Goal: Task Accomplishment & Management: Manage account settings

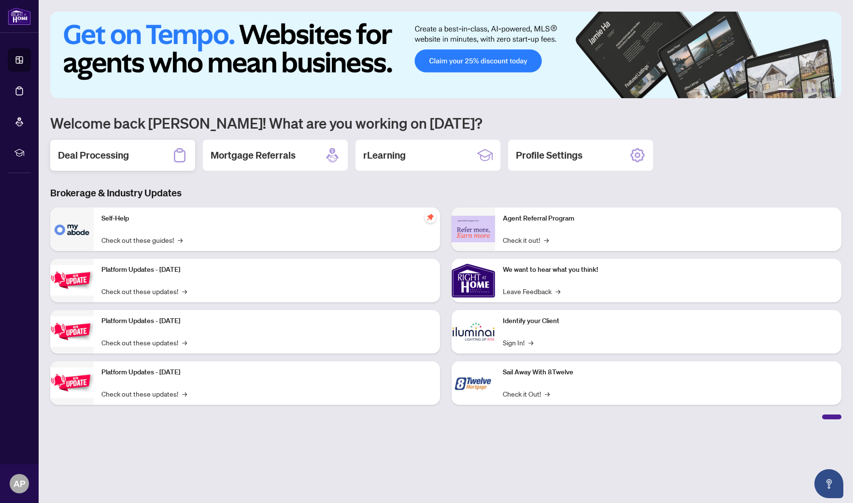
click at [74, 162] on div "Deal Processing" at bounding box center [122, 155] width 145 height 31
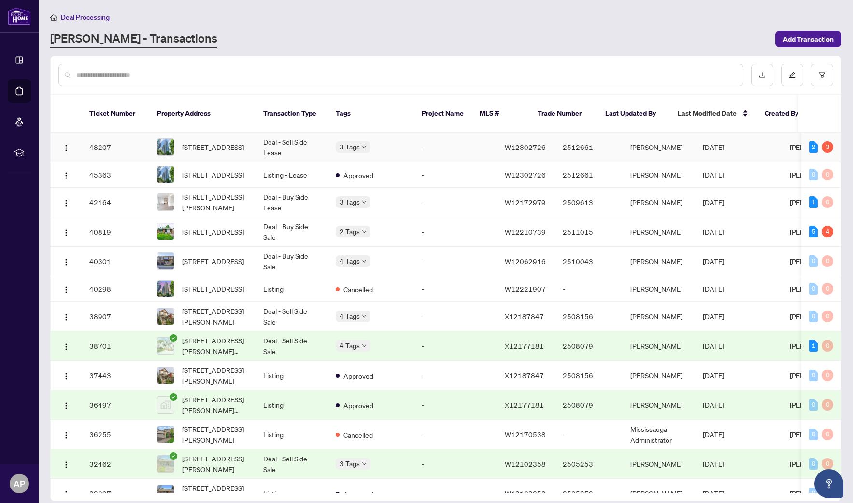
click at [497, 136] on td "W12302726" at bounding box center [526, 146] width 58 height 29
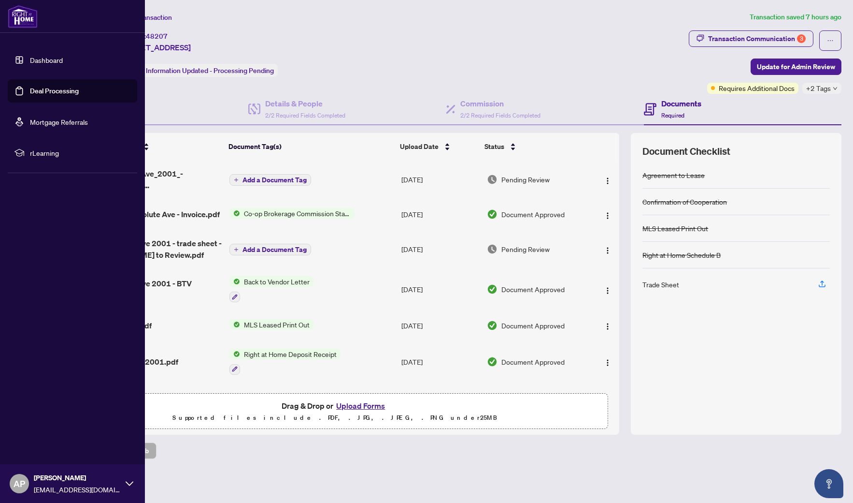
click at [53, 87] on link "Deal Processing" at bounding box center [54, 91] width 49 height 9
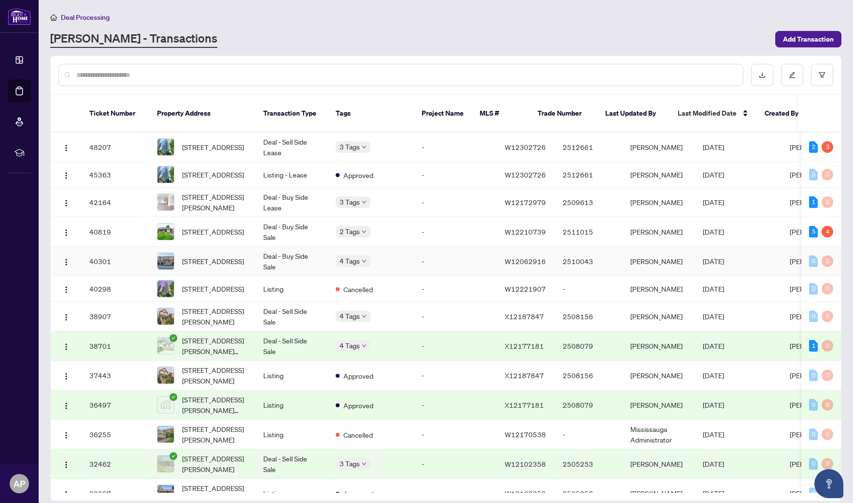
click at [555, 252] on td "2510043" at bounding box center [589, 260] width 68 height 29
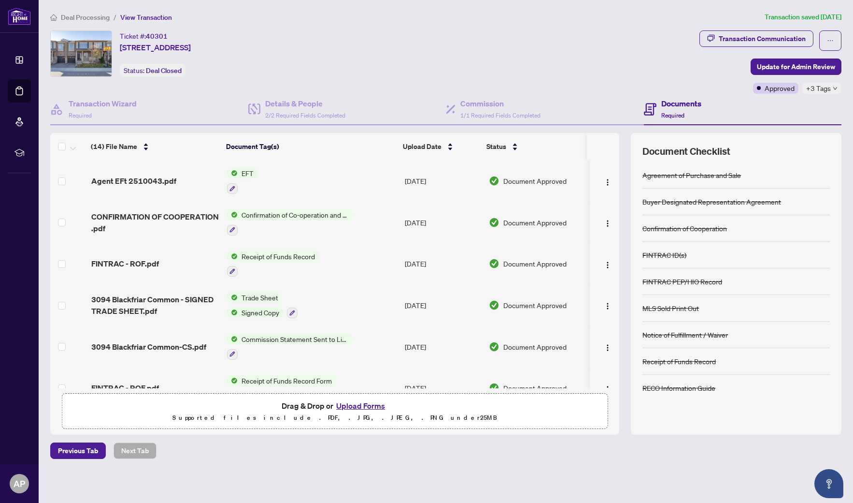
click at [96, 15] on span "Deal Processing" at bounding box center [85, 17] width 49 height 9
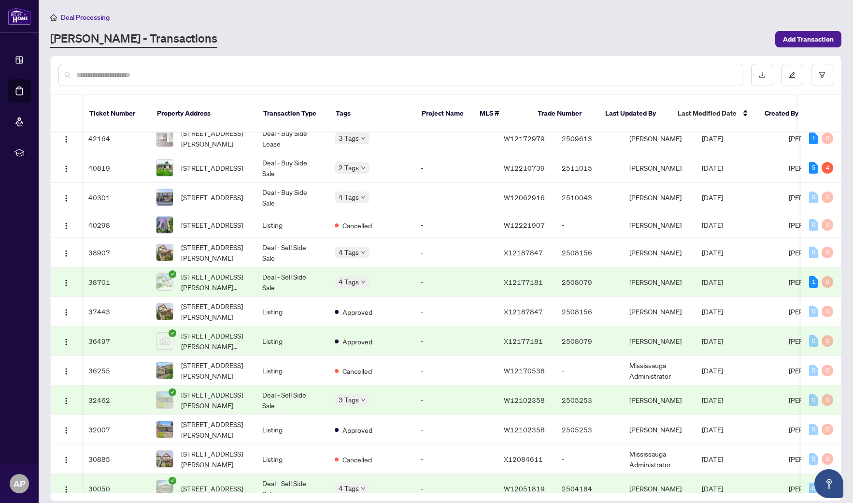
scroll to position [65, 1]
click at [356, 368] on span "Cancelled" at bounding box center [356, 369] width 29 height 11
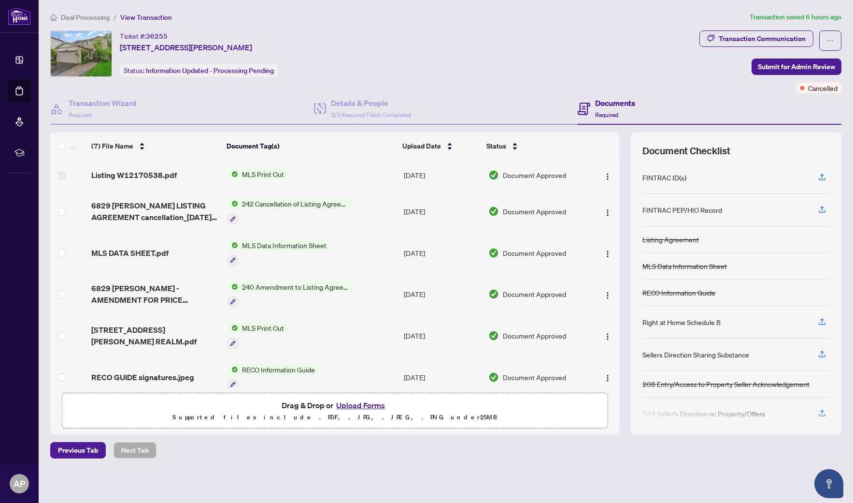
click at [254, 173] on span "MLS Print Out" at bounding box center [263, 174] width 50 height 11
click at [120, 174] on span "Listing W12170538.pdf" at bounding box center [134, 175] width 86 height 12
click at [143, 179] on span "Listing W12170538.pdf" at bounding box center [134, 175] width 86 height 12
click at [147, 171] on span "Listing W12170538.pdf" at bounding box center [134, 175] width 86 height 12
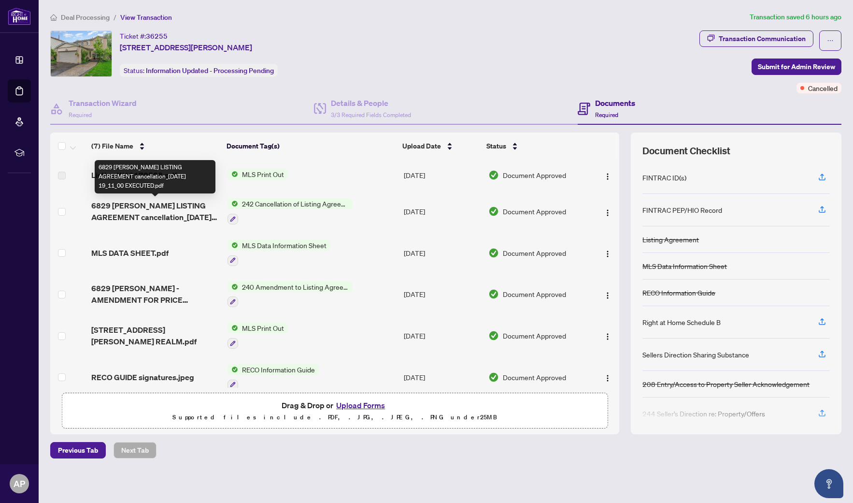
click at [176, 209] on span "6829 [PERSON_NAME] LISTING AGREEMENT cancellation_[DATE] 19_11_00 EXECUTED.pdf" at bounding box center [155, 211] width 129 height 23
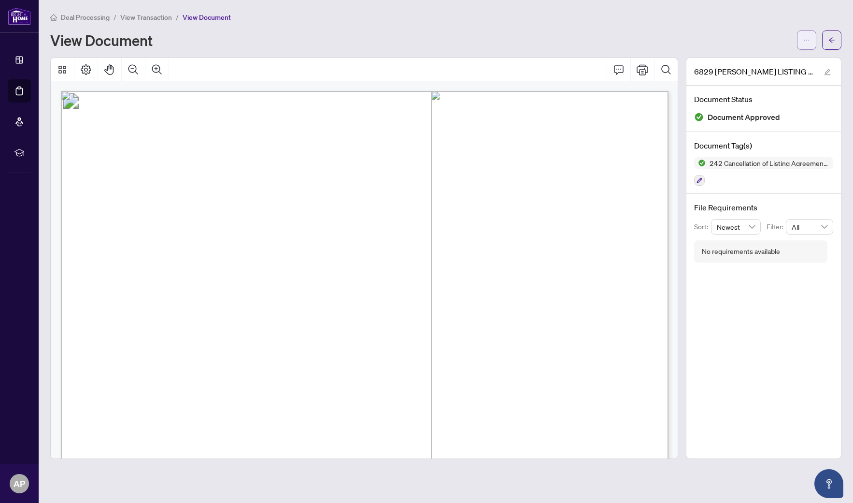
click at [806, 40] on icon "ellipsis" at bounding box center [807, 40] width 7 height 7
click at [775, 63] on span "Download" at bounding box center [772, 61] width 73 height 11
click at [155, 14] on span "View Transaction" at bounding box center [146, 17] width 52 height 9
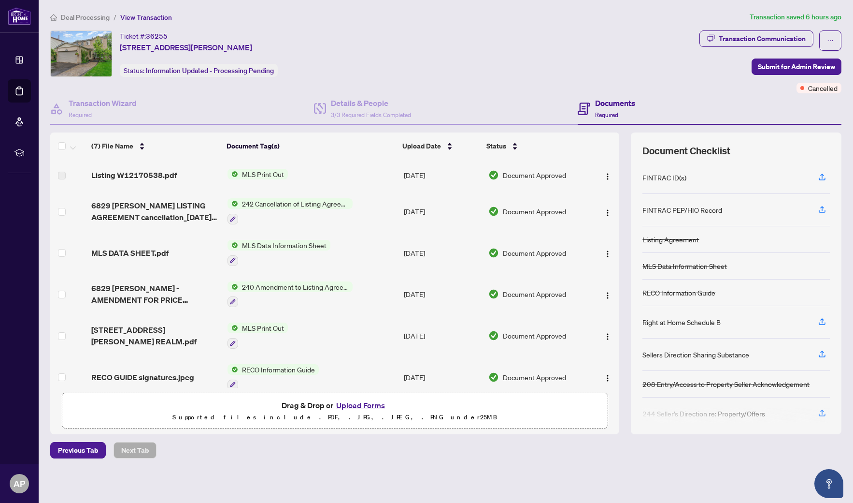
scroll to position [1, 0]
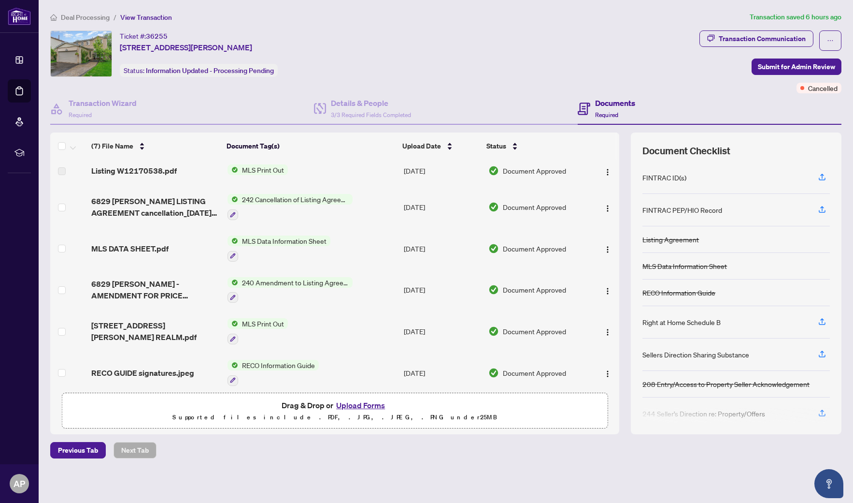
click at [262, 173] on span "MLS Print Out" at bounding box center [263, 169] width 50 height 11
click at [262, 171] on span "MLS Print Out" at bounding box center [263, 168] width 50 height 11
click at [159, 171] on span "Listing W12170538.pdf" at bounding box center [134, 169] width 86 height 12
click at [134, 168] on span "Listing W12170538.pdf" at bounding box center [134, 169] width 86 height 12
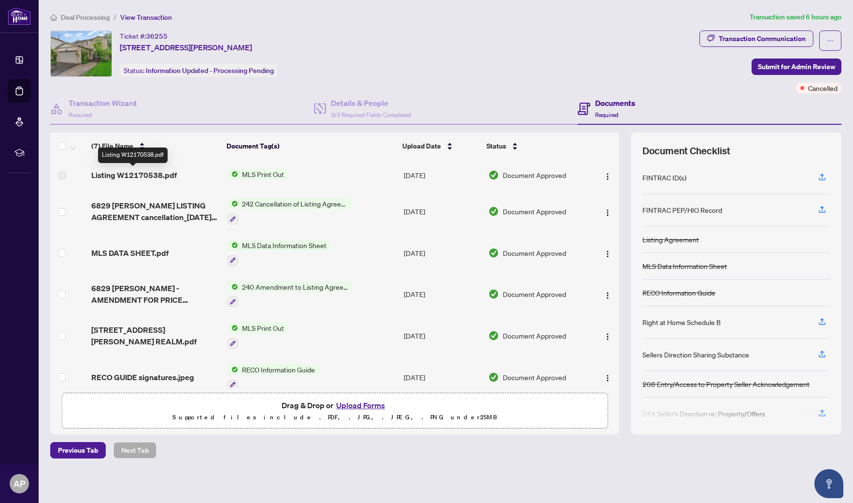
scroll to position [0, 0]
click at [100, 176] on span "Listing W12170538.pdf" at bounding box center [134, 175] width 86 height 12
click at [61, 176] on label at bounding box center [62, 175] width 8 height 11
click at [137, 184] on td "Listing W12170538.pdf" at bounding box center [155, 174] width 136 height 31
click at [266, 178] on span "MLS Print Out" at bounding box center [263, 174] width 50 height 11
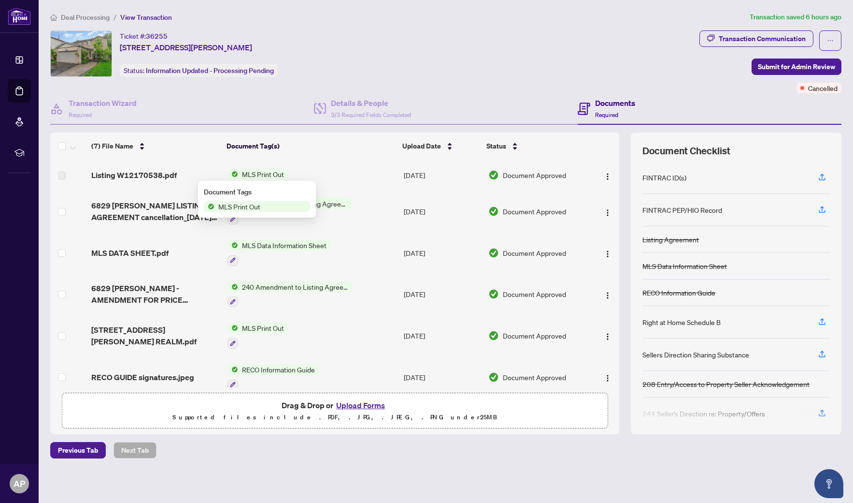
click at [266, 178] on span "MLS Print Out" at bounding box center [263, 174] width 50 height 11
click at [405, 178] on td "[DATE]" at bounding box center [442, 174] width 84 height 31
click at [506, 174] on span "Document Approved" at bounding box center [534, 175] width 63 height 11
click at [606, 178] on img "button" at bounding box center [608, 177] width 8 height 8
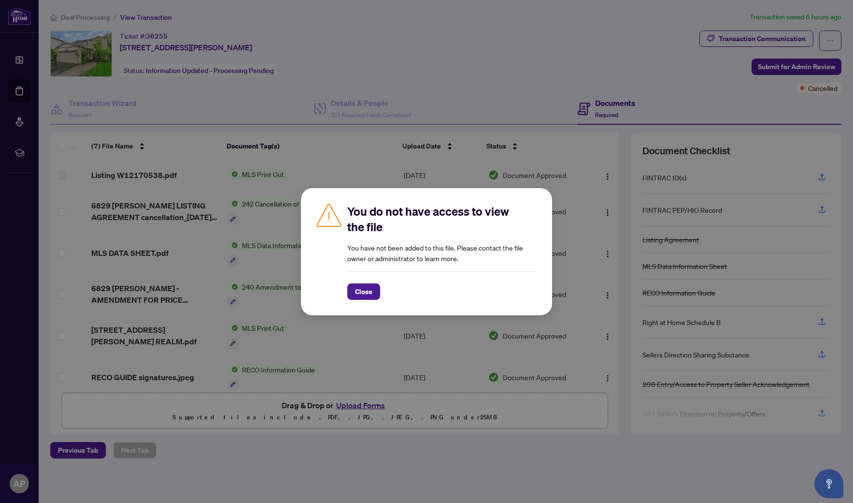
click at [579, 173] on div "You do not have access to view the file You have not been added to this file. P…" at bounding box center [426, 251] width 853 height 503
click at [361, 290] on span "Close" at bounding box center [363, 291] width 17 height 15
